Goal: Information Seeking & Learning: Check status

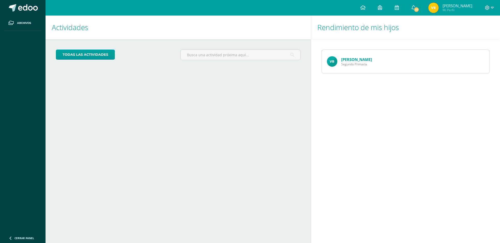
click at [357, 58] on link "[PERSON_NAME]" at bounding box center [356, 59] width 31 height 5
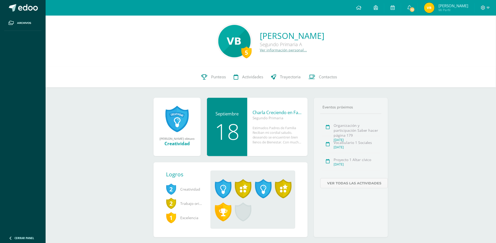
click at [51, 41] on div "5 [PERSON_NAME] Segundo Primaria A Ver información personal..." at bounding box center [271, 41] width 442 height 34
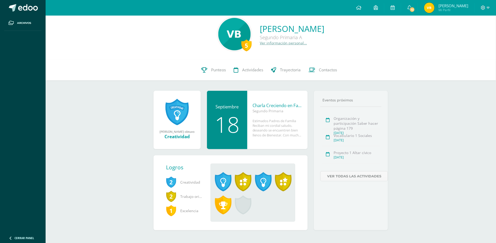
scroll to position [11, 0]
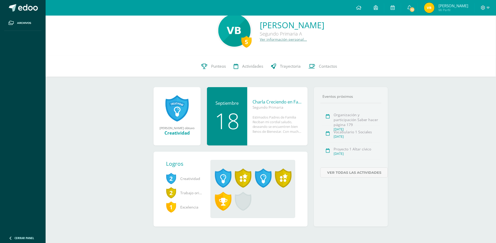
click at [260, 40] on link "Ver información personal..." at bounding box center [283, 39] width 47 height 5
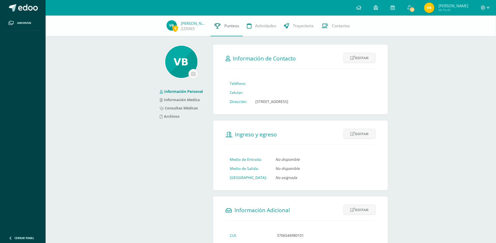
click at [230, 27] on span "Punteos" at bounding box center [231, 25] width 15 height 5
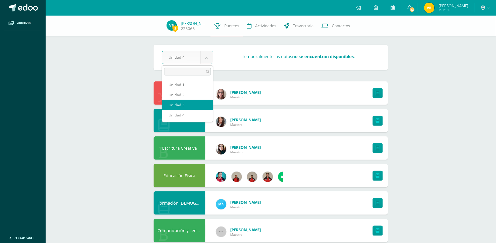
select select "Unidad 3"
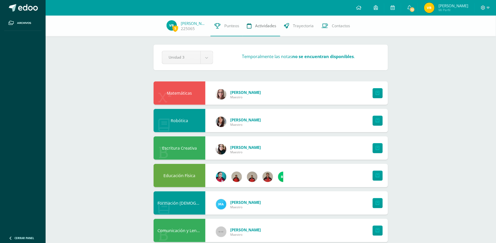
click at [265, 26] on span "Actividades" at bounding box center [265, 25] width 21 height 5
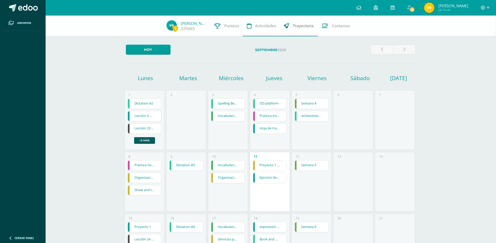
click at [293, 22] on link "Trayectoria" at bounding box center [299, 26] width 38 height 21
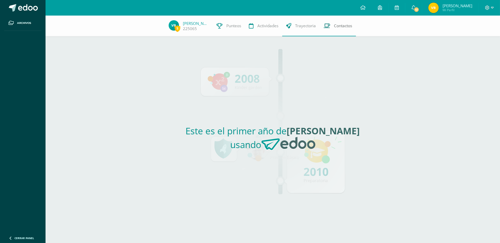
click at [340, 24] on span "Contactos" at bounding box center [343, 25] width 18 height 5
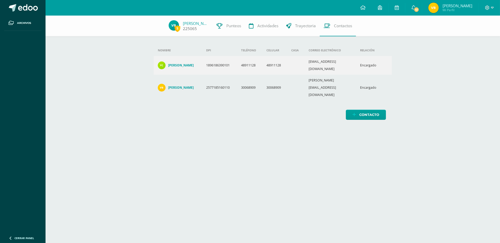
click at [193, 24] on link "[PERSON_NAME]" at bounding box center [196, 23] width 26 height 5
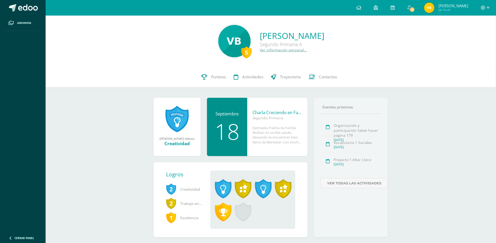
click at [241, 51] on div "5" at bounding box center [246, 52] width 10 height 12
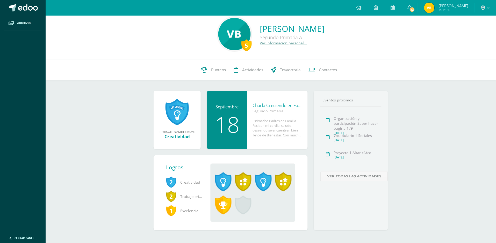
scroll to position [11, 0]
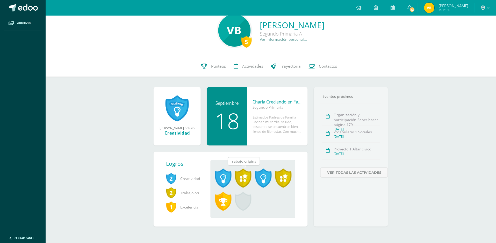
click at [238, 174] on span at bounding box center [243, 177] width 17 height 19
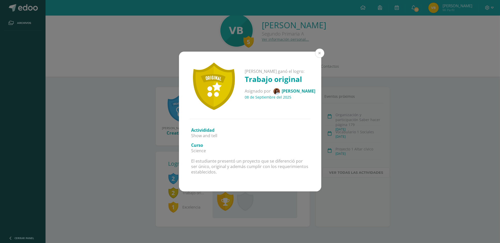
click at [322, 53] on button at bounding box center [319, 52] width 9 height 9
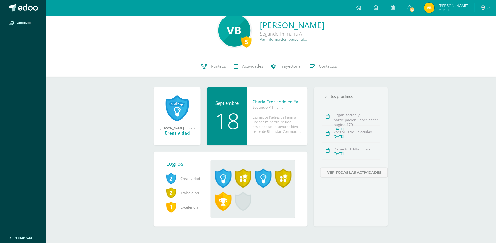
click at [240, 205] on span at bounding box center [243, 201] width 17 height 19
click at [220, 176] on span at bounding box center [223, 177] width 17 height 19
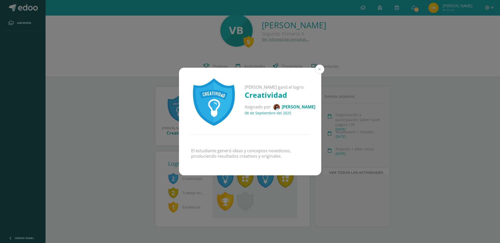
click at [321, 69] on button at bounding box center [319, 68] width 9 height 9
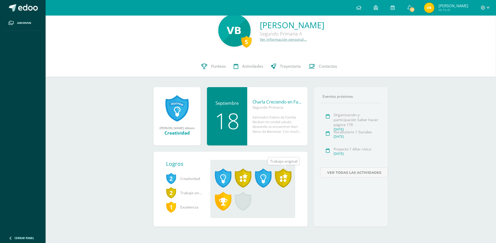
click at [282, 177] on span at bounding box center [283, 177] width 17 height 19
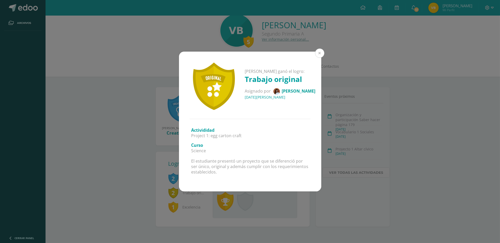
click at [319, 55] on button at bounding box center [319, 52] width 9 height 9
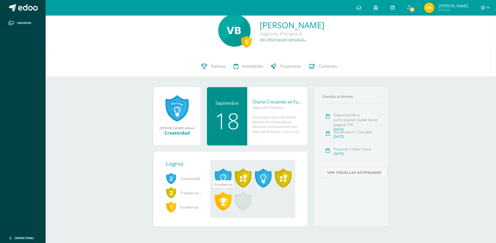
click at [226, 201] on span at bounding box center [223, 201] width 17 height 19
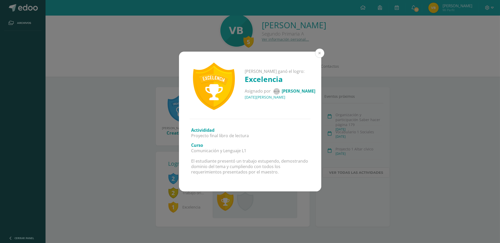
click at [319, 53] on button at bounding box center [319, 52] width 9 height 9
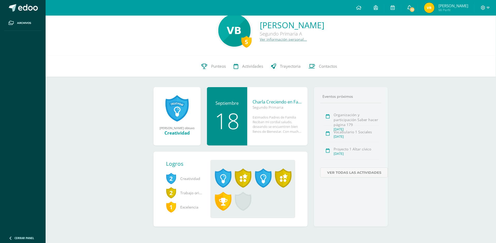
click at [411, 7] on icon at bounding box center [409, 7] width 4 height 5
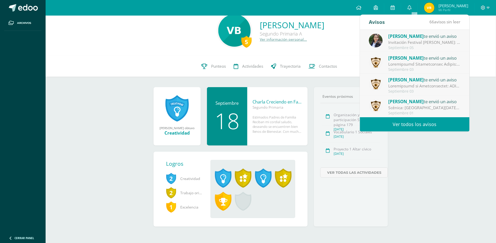
scroll to position [0, 0]
click at [479, 24] on div "5 Valentina Lizeth Búcaro Ceballos Segundo Primaria A Ver información personal.…" at bounding box center [271, 30] width 442 height 34
